Goal: Information Seeking & Learning: Learn about a topic

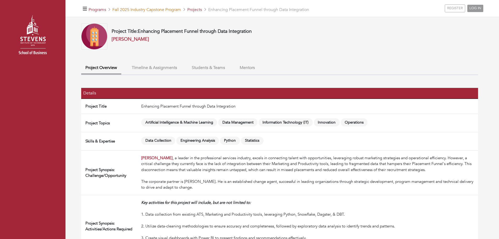
click at [159, 12] on link "Fall 2025 Industry Capstone Program" at bounding box center [146, 10] width 69 height 6
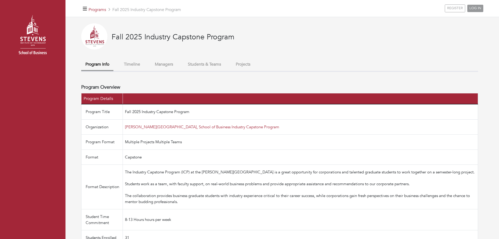
click at [138, 67] on button "Timeline" at bounding box center [132, 64] width 25 height 11
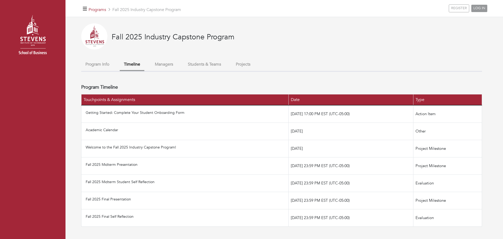
click at [160, 68] on button "Managers" at bounding box center [164, 64] width 27 height 11
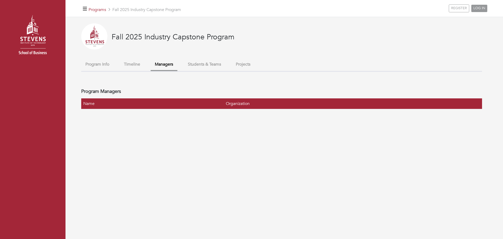
click at [198, 65] on button "Students & Teams" at bounding box center [205, 64] width 42 height 11
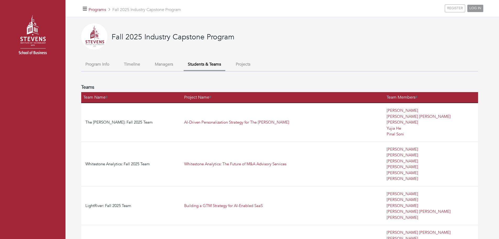
click at [235, 67] on button "Projects" at bounding box center [243, 64] width 23 height 11
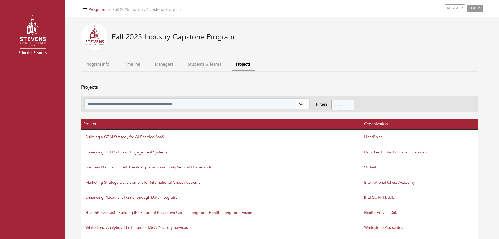
click at [105, 65] on button "Program Info" at bounding box center [97, 64] width 32 height 11
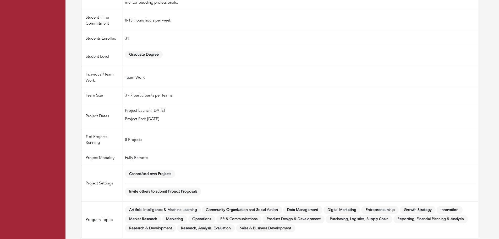
scroll to position [196, 0]
